Goal: Transaction & Acquisition: Download file/media

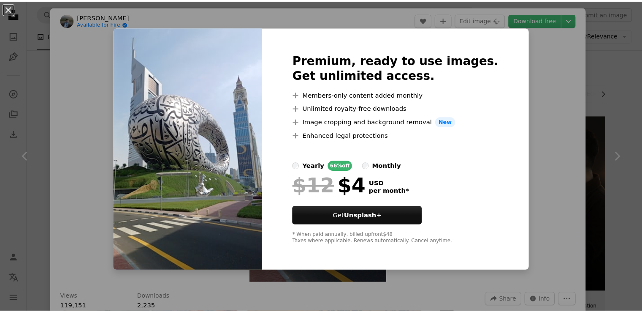
scroll to position [2541, 0]
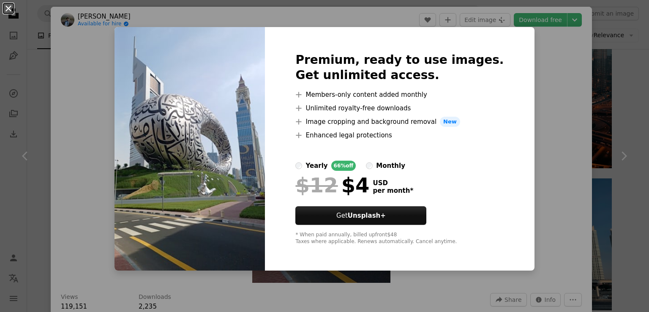
click at [8, 12] on button "An X shape" at bounding box center [8, 8] width 10 height 10
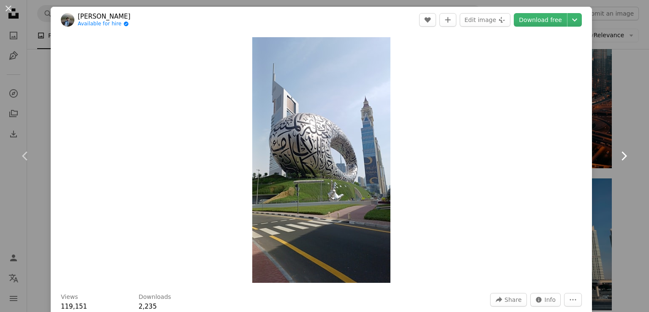
click at [628, 119] on link "Chevron right" at bounding box center [623, 155] width 51 height 81
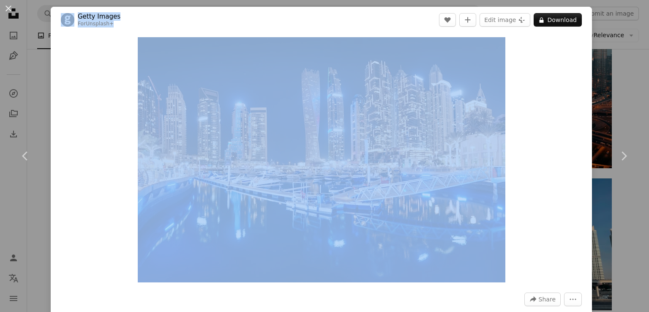
drag, startPoint x: 603, startPoint y: 103, endPoint x: 625, endPoint y: 147, distance: 49.3
click at [625, 147] on div "An X shape Chevron left Chevron right Getty Images For Unsplash+ A heart A plus…" at bounding box center [324, 156] width 649 height 312
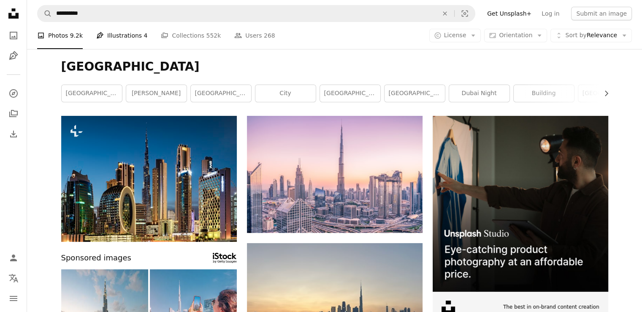
click at [125, 31] on link "Pen Tool Illustrations 4" at bounding box center [121, 35] width 51 height 27
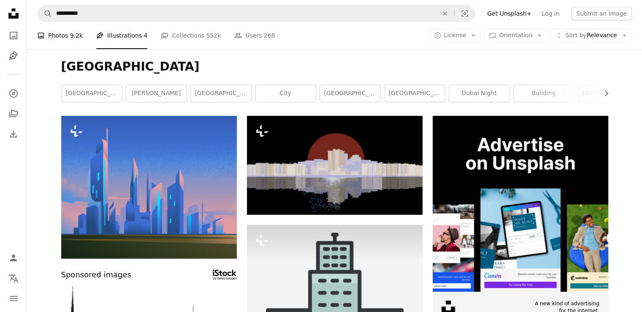
click at [52, 33] on link "A photo Photos 9.2k" at bounding box center [60, 35] width 46 height 27
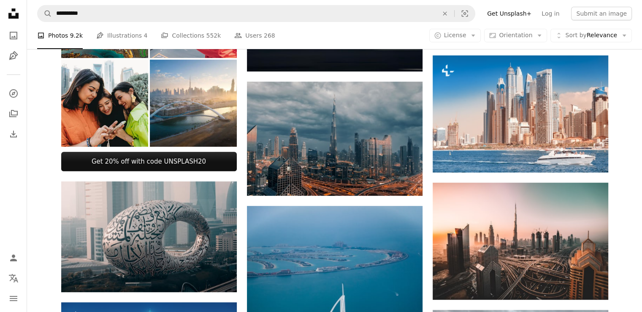
scroll to position [293, 0]
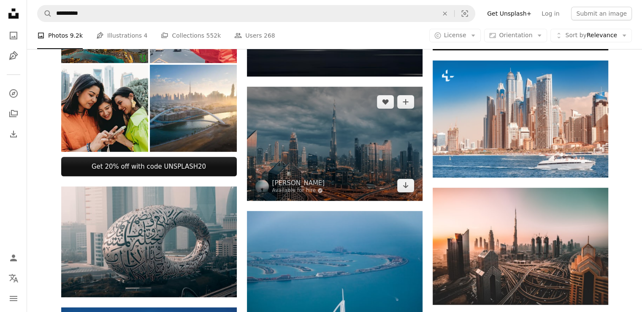
click at [392, 123] on img at bounding box center [335, 144] width 176 height 114
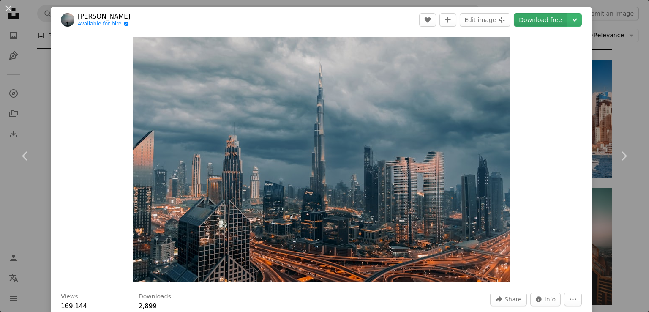
click at [548, 22] on link "Download free" at bounding box center [540, 20] width 53 height 14
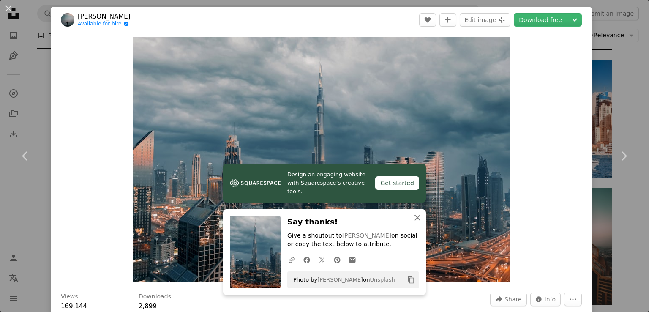
click at [414, 216] on icon "button" at bounding box center [417, 218] width 6 height 6
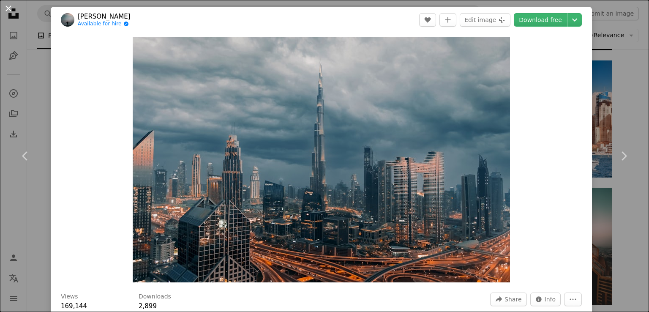
click at [3, 9] on button "An X shape" at bounding box center [8, 8] width 10 height 10
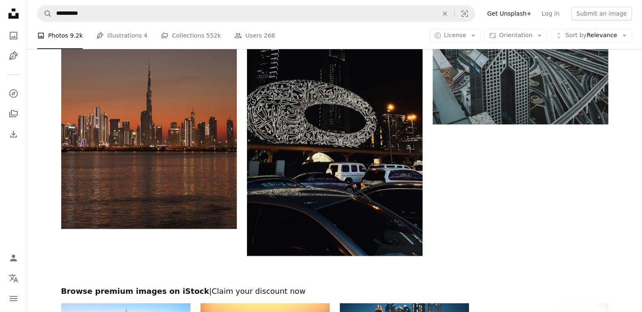
scroll to position [4188, 0]
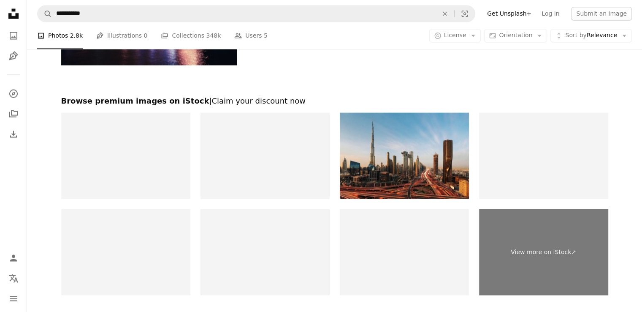
scroll to position [1700, 0]
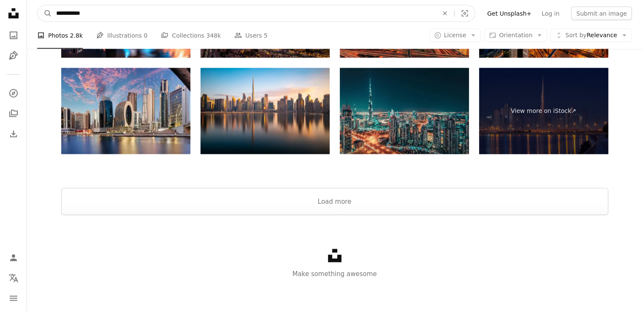
click at [94, 9] on input "**********" at bounding box center [244, 13] width 384 height 16
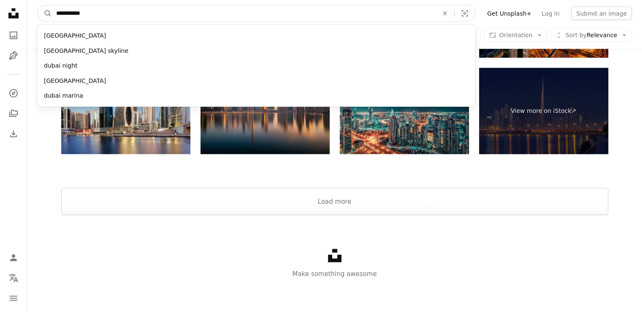
type input "**********"
click at [38, 5] on button "A magnifying glass" at bounding box center [45, 13] width 14 height 16
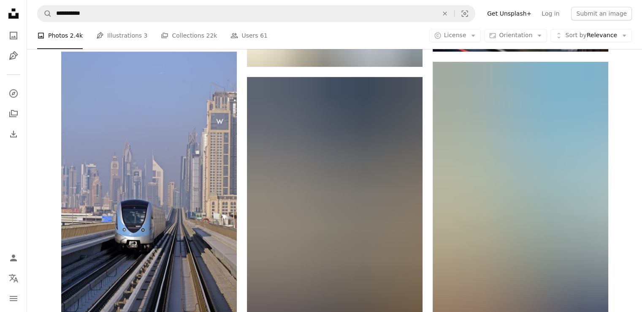
scroll to position [907, 0]
